Goal: Entertainment & Leisure: Consume media (video, audio)

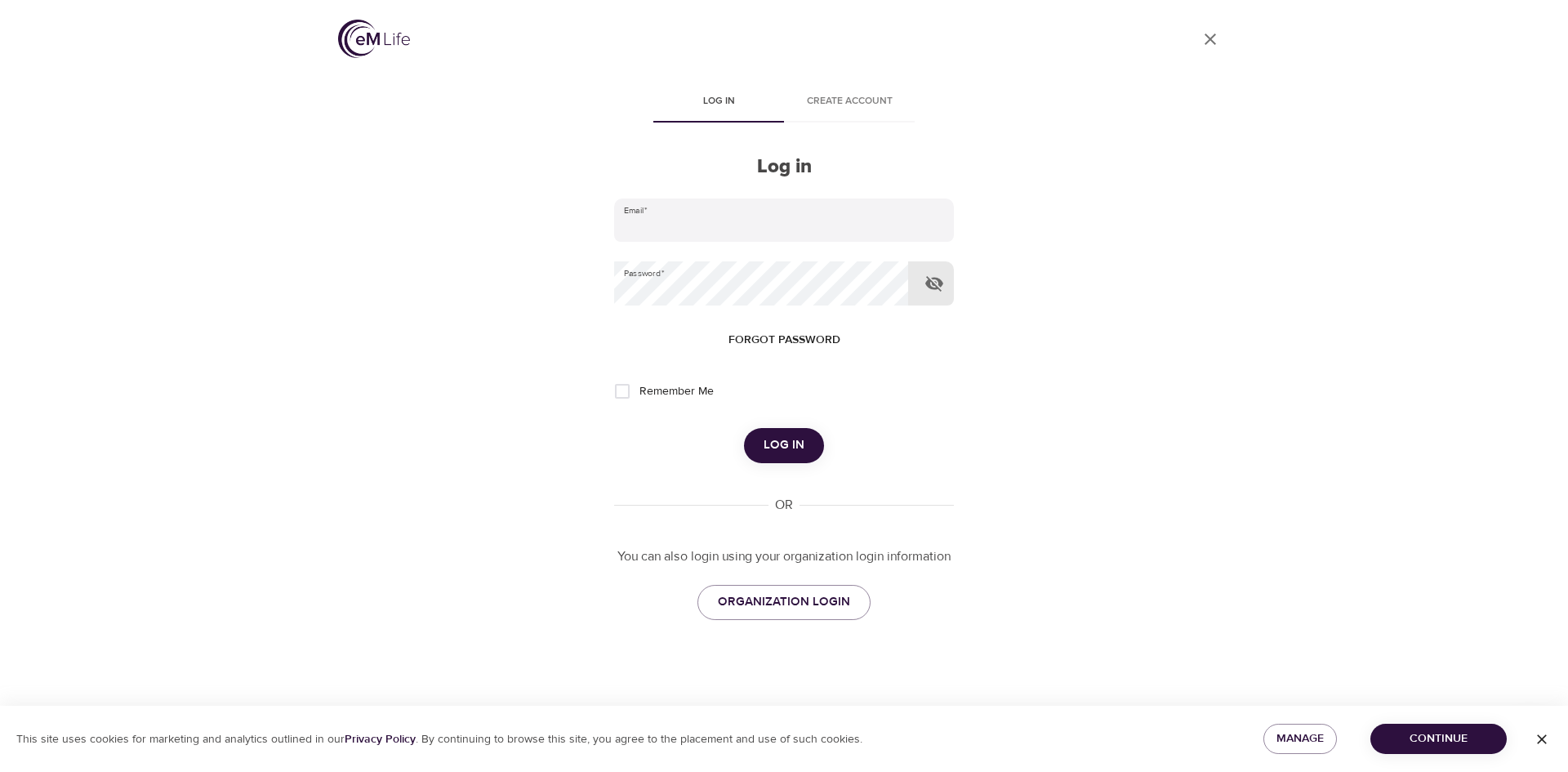
type input "[PERSON_NAME][EMAIL_ADDRESS][DOMAIN_NAME]"
click at [937, 280] on icon "button" at bounding box center [934, 283] width 18 height 16
click at [791, 438] on span "Log in" at bounding box center [784, 445] width 41 height 22
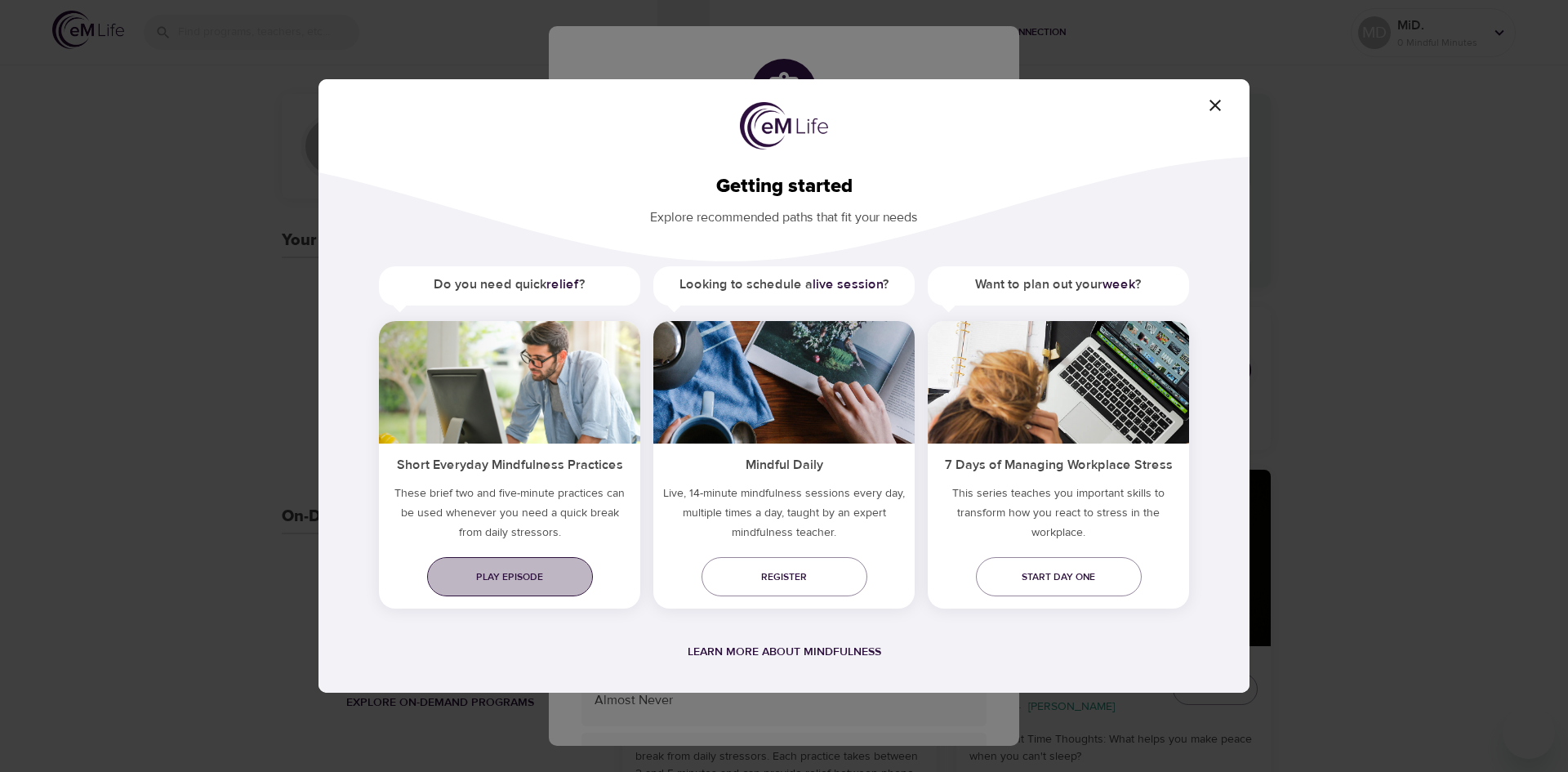
click at [517, 560] on link "Play episode" at bounding box center [510, 576] width 166 height 39
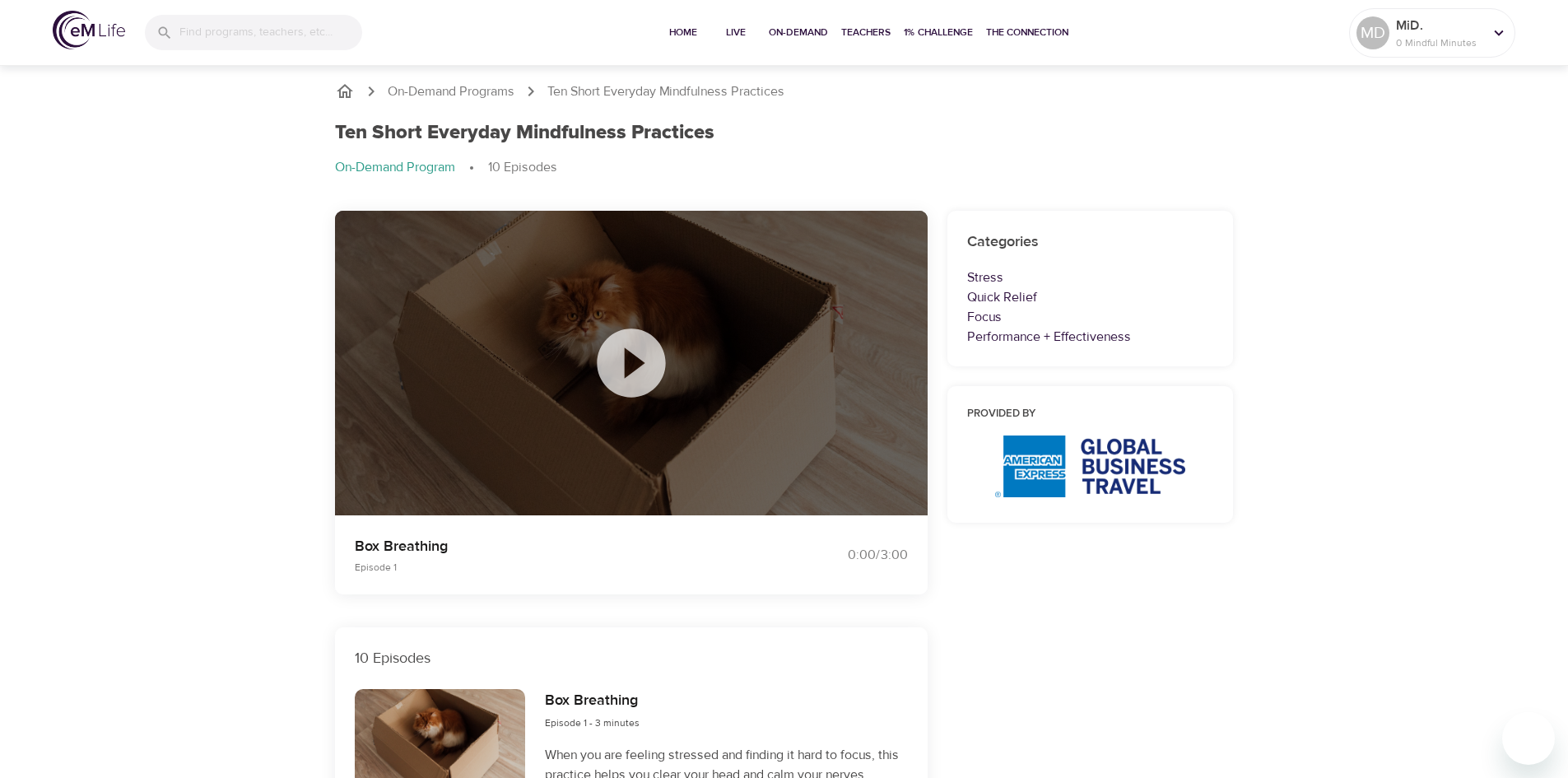
click at [635, 356] on icon at bounding box center [631, 362] width 83 height 83
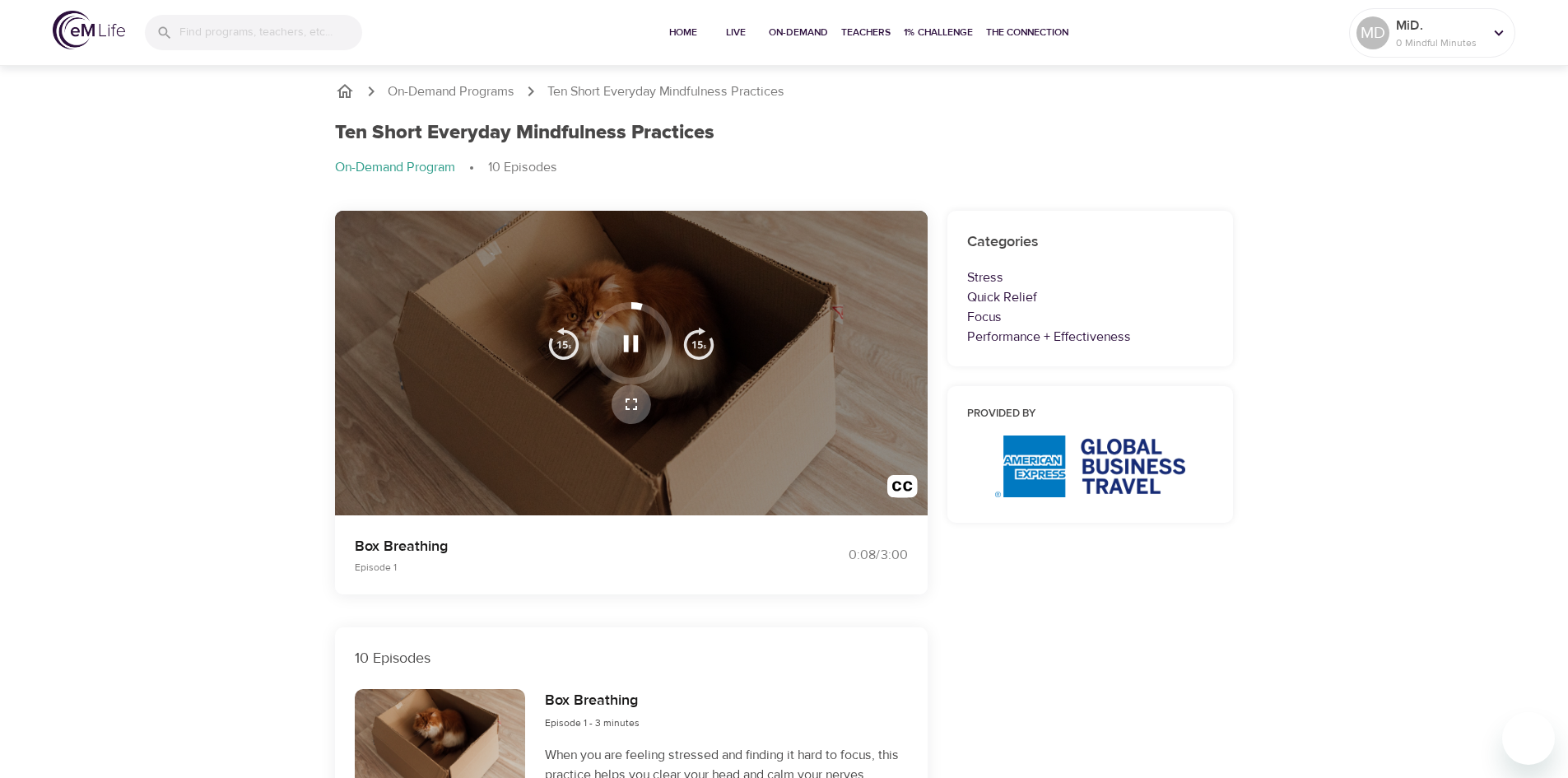
click at [628, 403] on icon "button" at bounding box center [631, 404] width 20 height 20
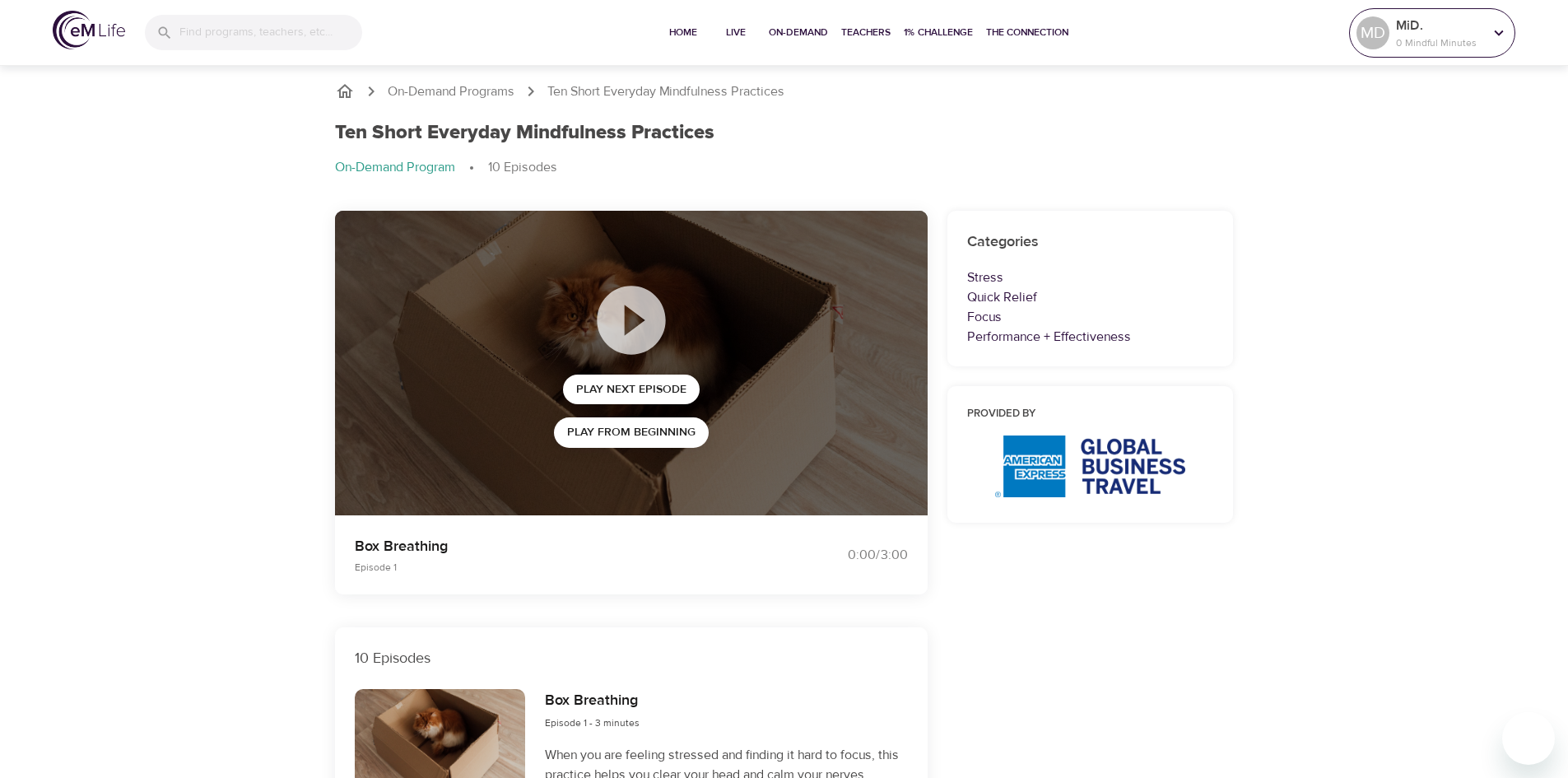
click at [1457, 28] on p "MiD." at bounding box center [1439, 26] width 88 height 20
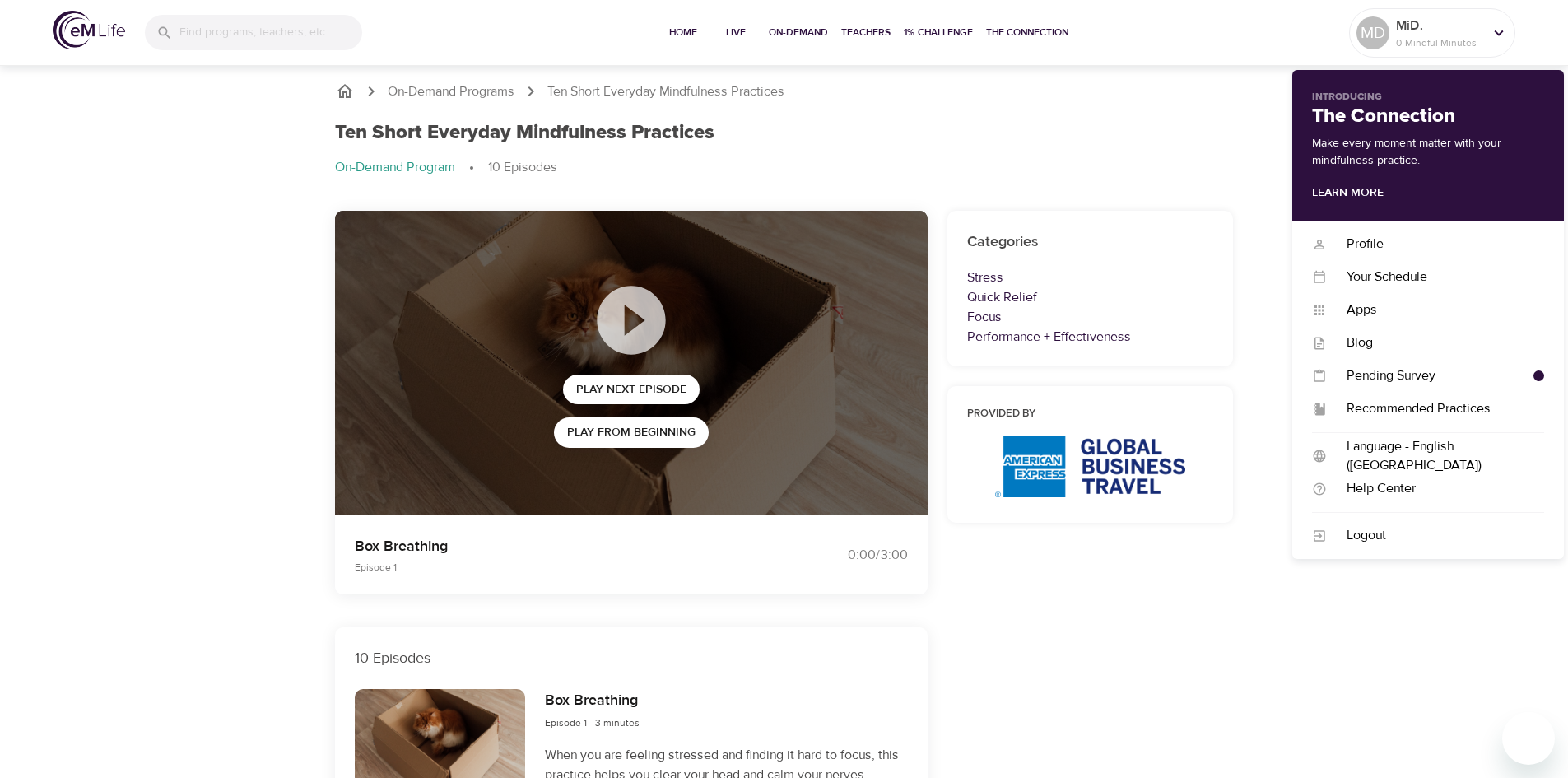
click at [1222, 95] on ol "On-Demand Programs Ten Short Everyday Mindfulness Practices" at bounding box center [784, 92] width 899 height 20
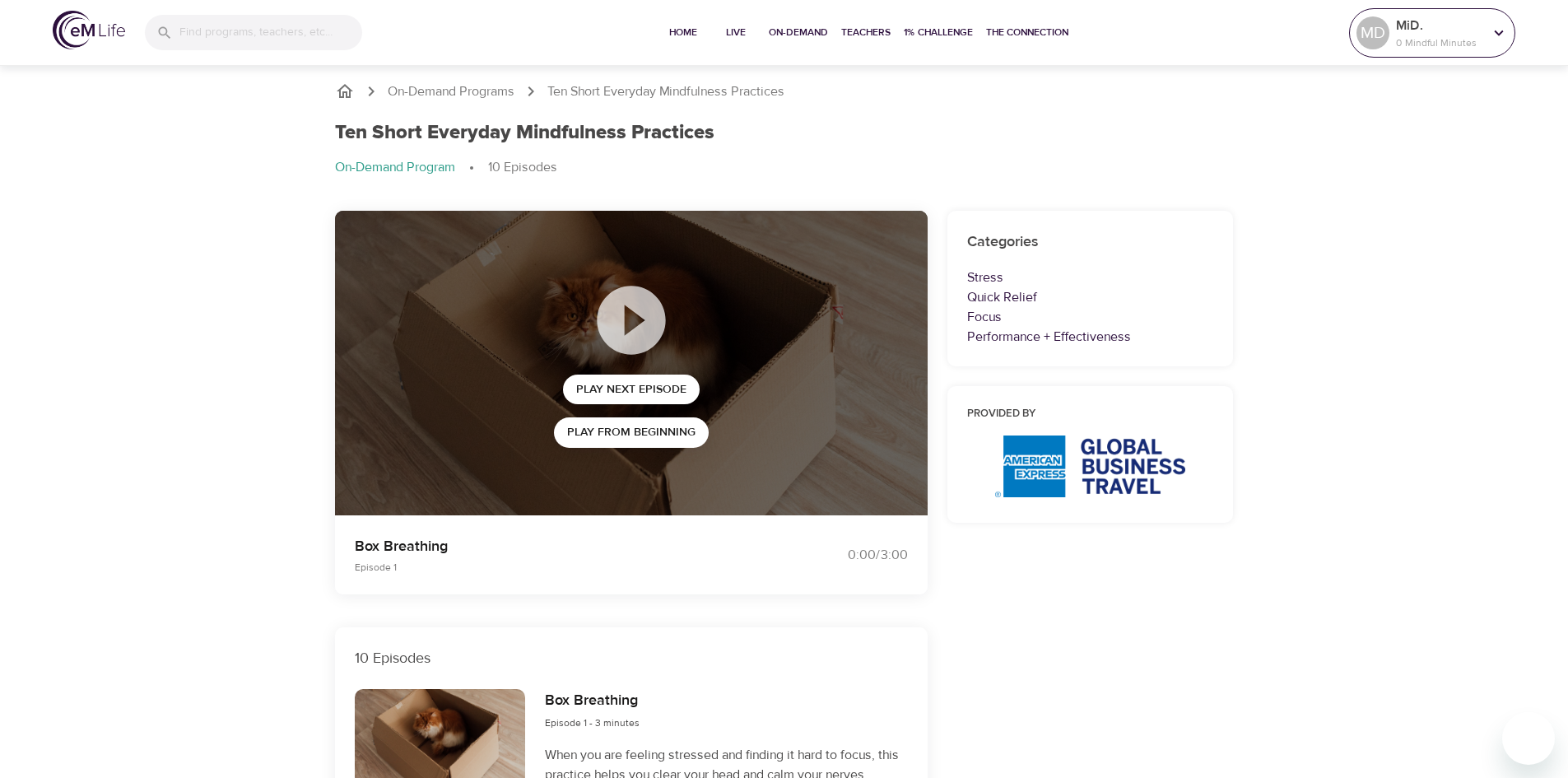
click at [1480, 26] on p "MiD." at bounding box center [1439, 26] width 88 height 20
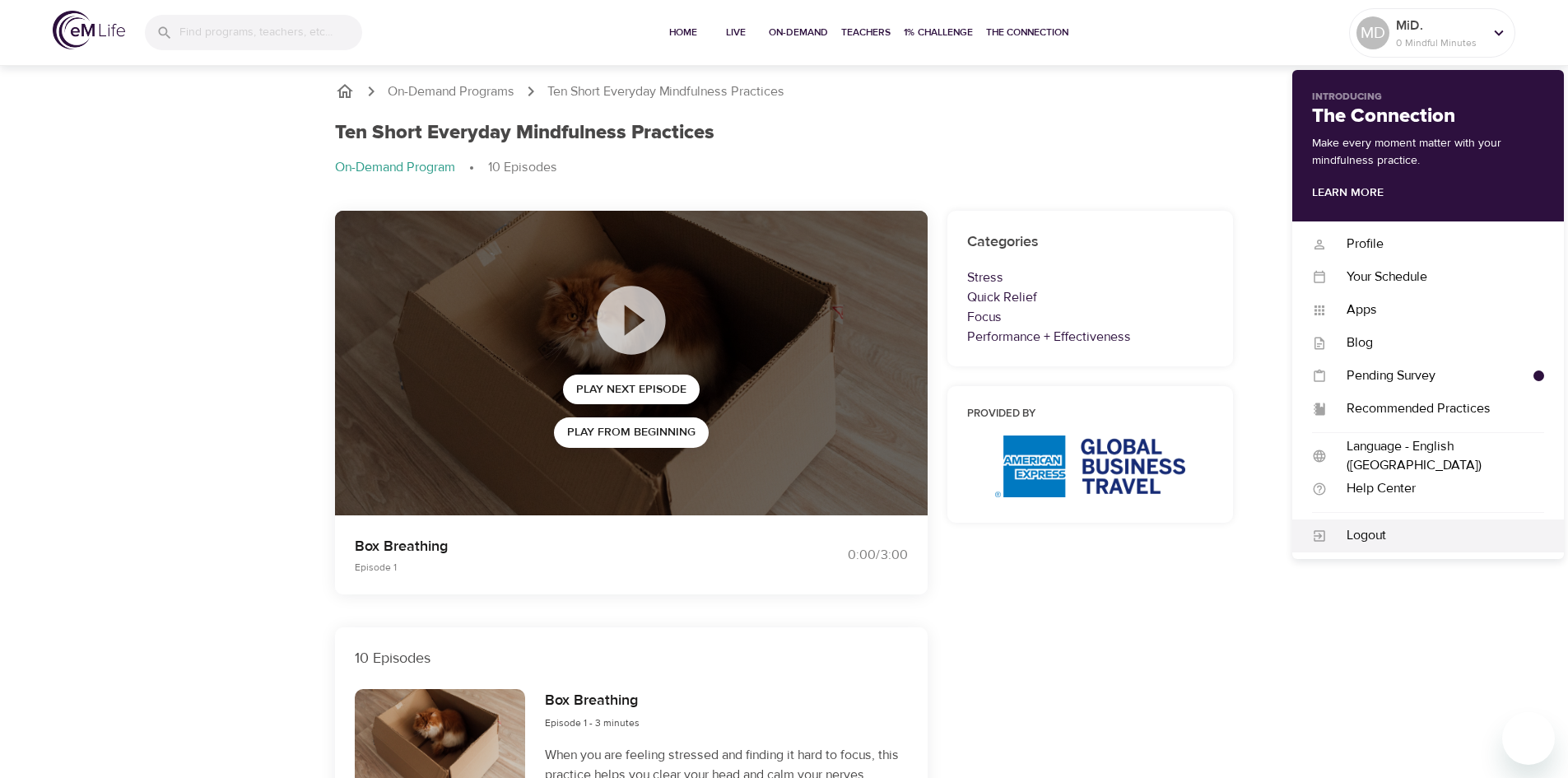
click at [1368, 537] on div "Logout" at bounding box center [1435, 535] width 217 height 19
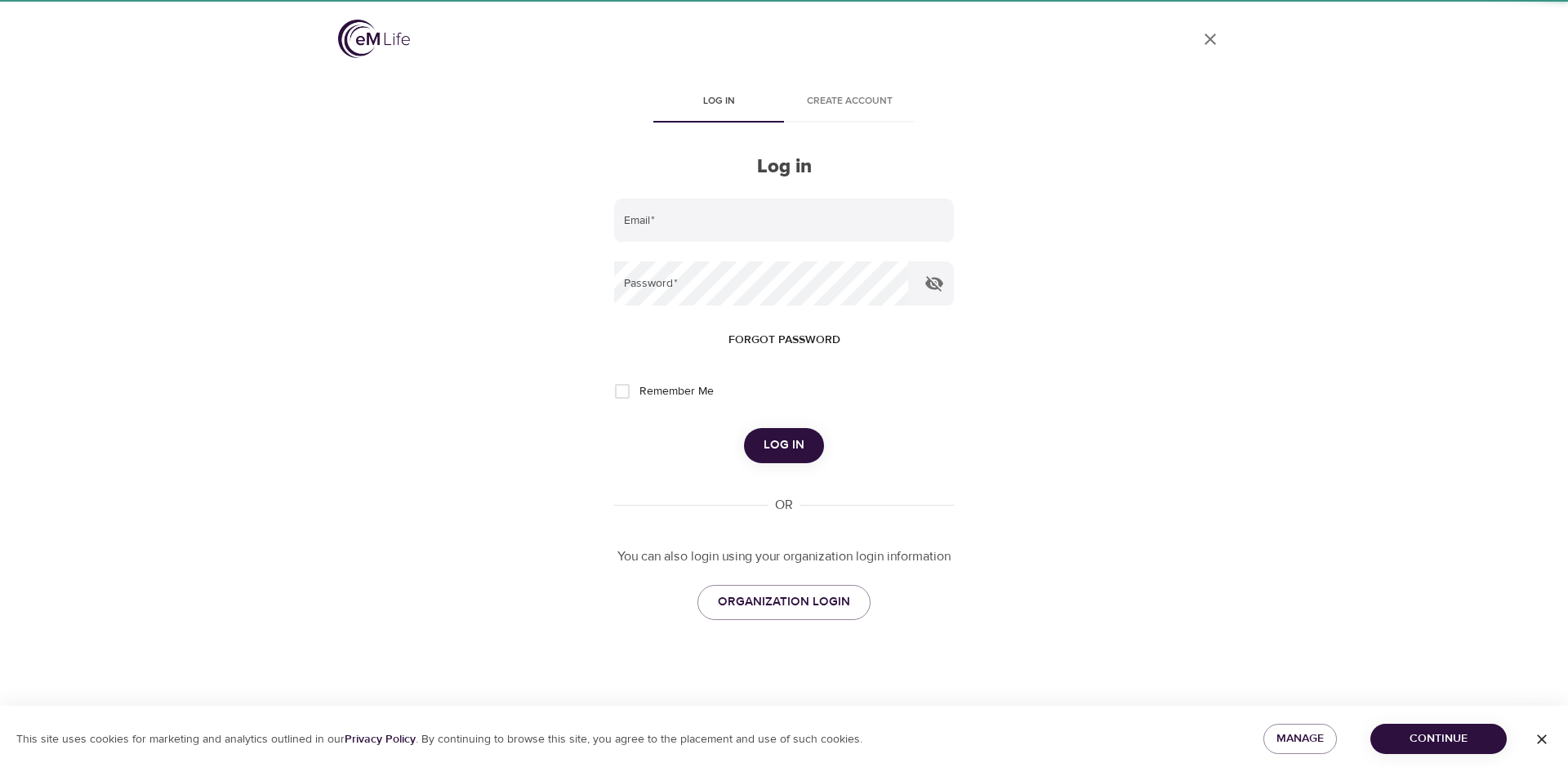
type input "[PERSON_NAME][EMAIL_ADDRESS][DOMAIN_NAME]"
